Goal: Task Accomplishment & Management: Manage account settings

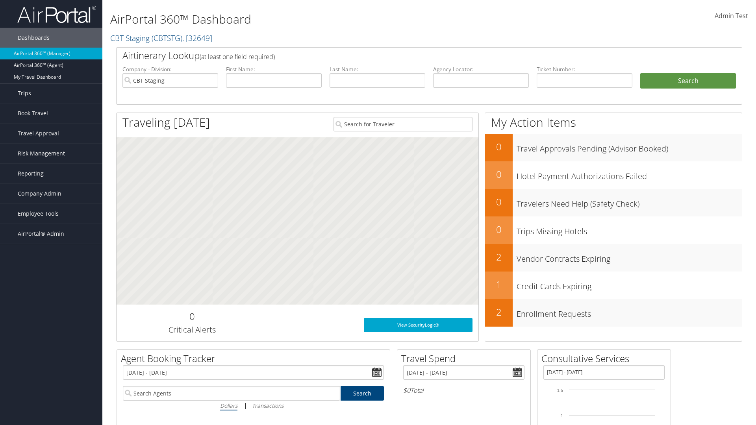
click at [731, 16] on span "Admin Test" at bounding box center [731, 15] width 33 height 9
click at [696, 71] on link "Log Consulting Time" at bounding box center [696, 70] width 88 height 13
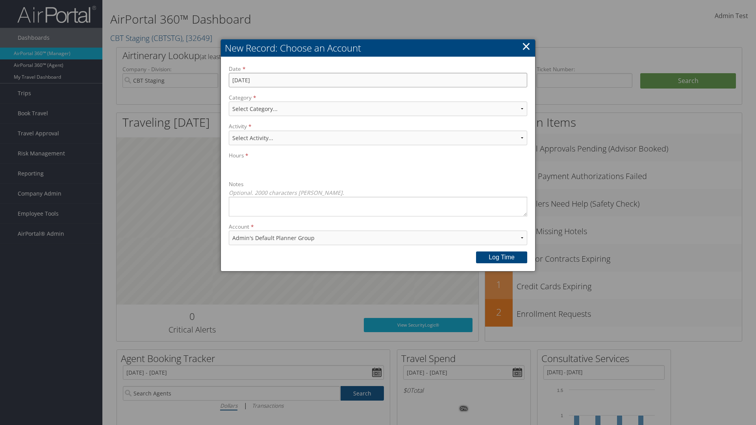
type input "[DATE]"
click at [378, 109] on select "Select Category... Account Support Consultative Services" at bounding box center [378, 109] width 299 height 15
select select "2"
click at [378, 138] on select "Select Activity..." at bounding box center [378, 138] width 299 height 15
select select "240-1"
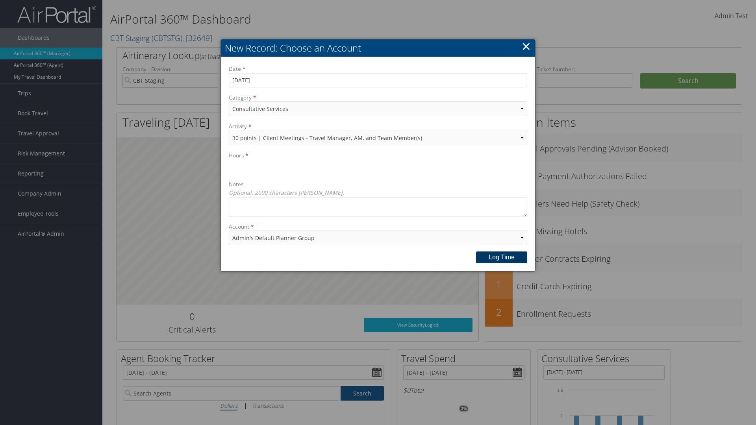
click at [502, 257] on button "Log time" at bounding box center [501, 258] width 51 height 12
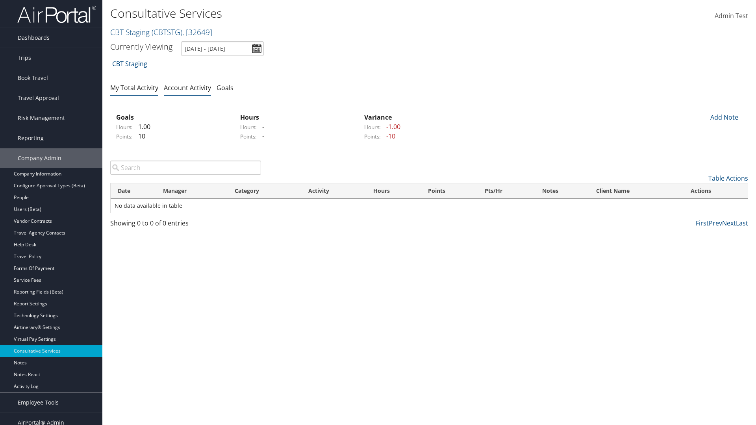
click at [134, 87] on link "My Total Activity" at bounding box center [134, 87] width 48 height 9
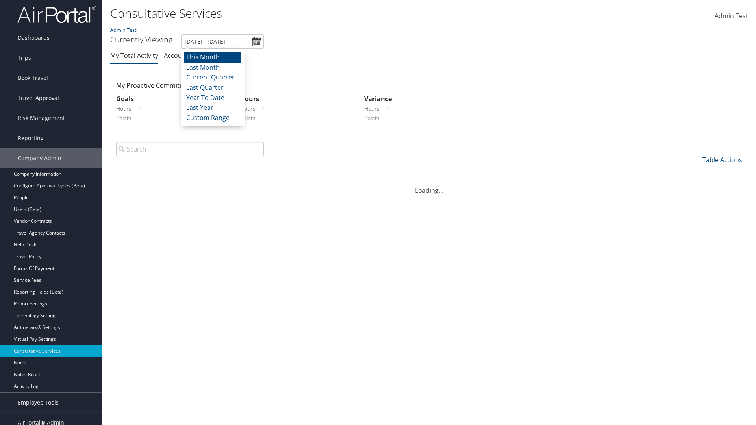
click at [213, 57] on li "This Month" at bounding box center [212, 57] width 57 height 10
type input "8/1/2025 - 8/31/2025"
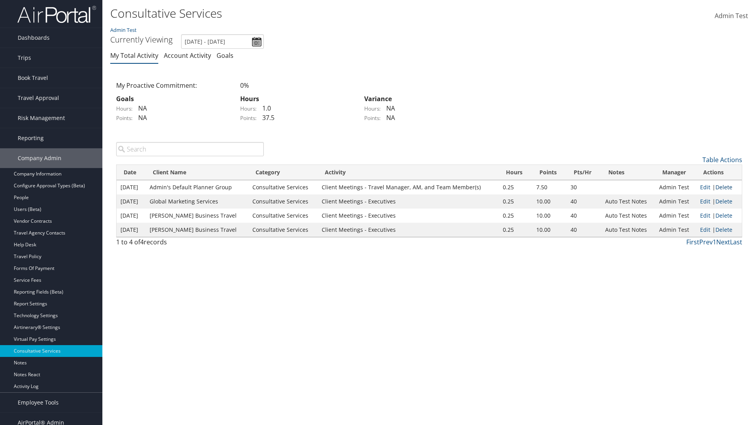
click at [724, 187] on link "Delete" at bounding box center [724, 187] width 17 height 7
